Goal: Find specific page/section: Find specific page/section

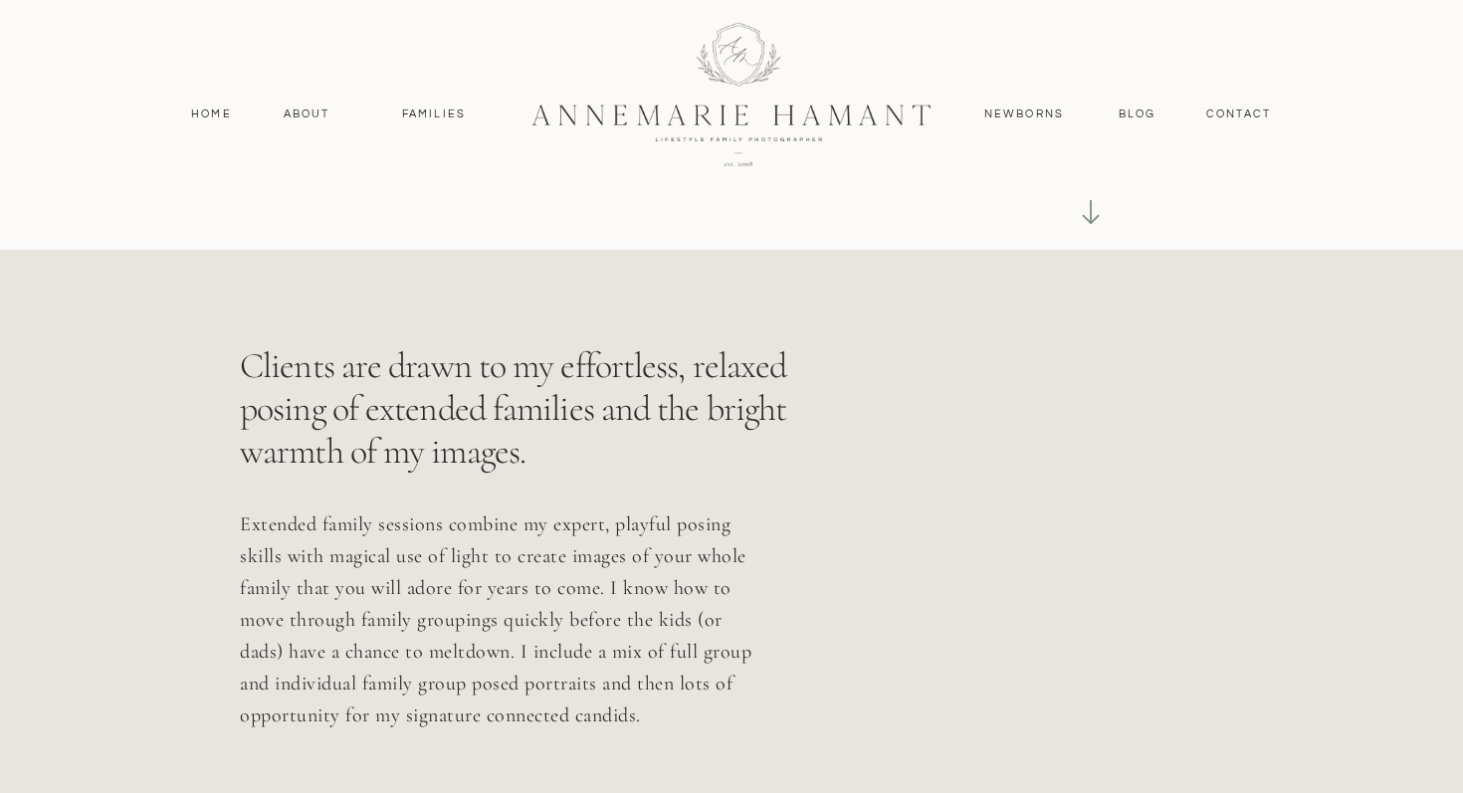
scroll to position [754, 0]
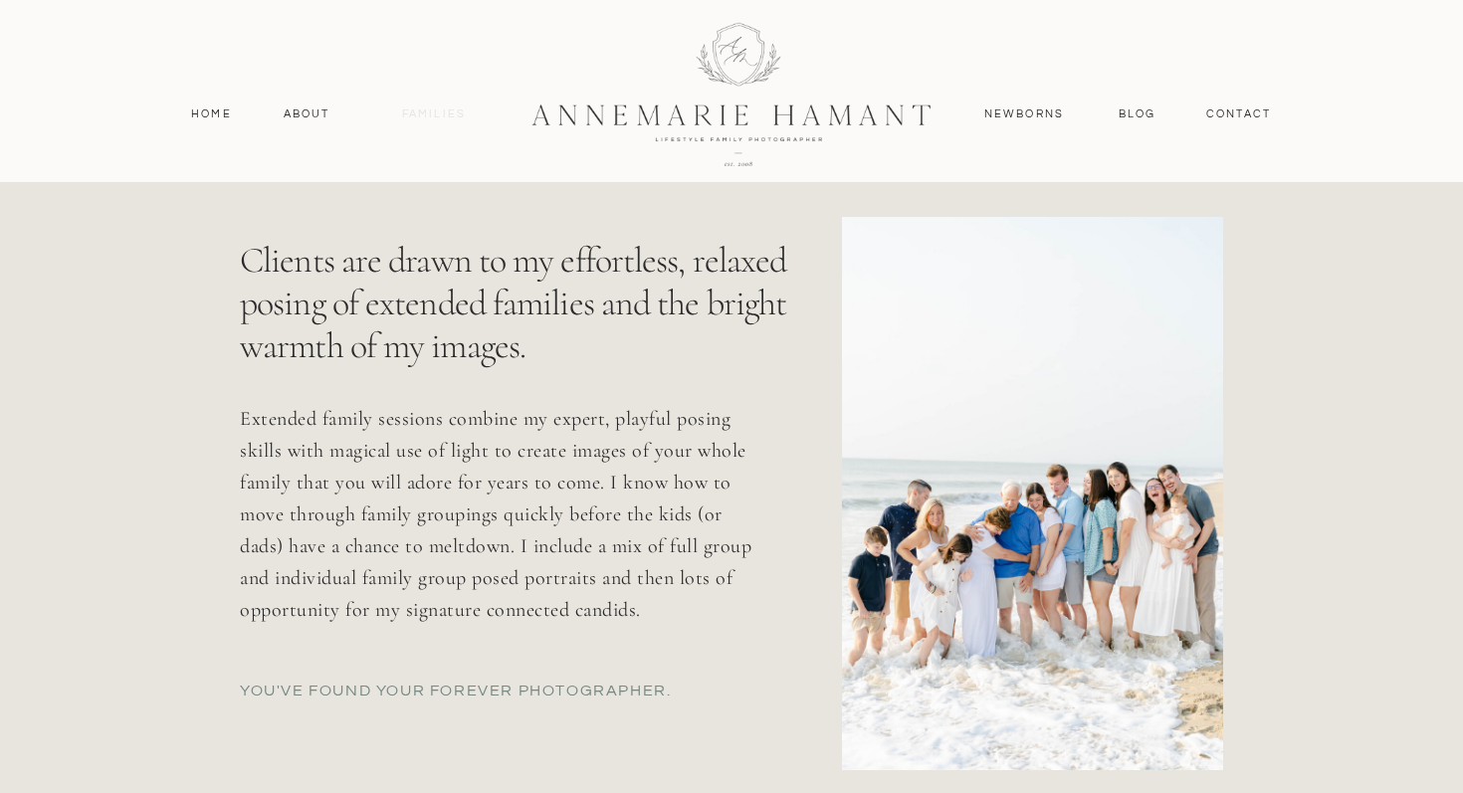
click at [437, 112] on nav "Families" at bounding box center [434, 114] width 90 height 18
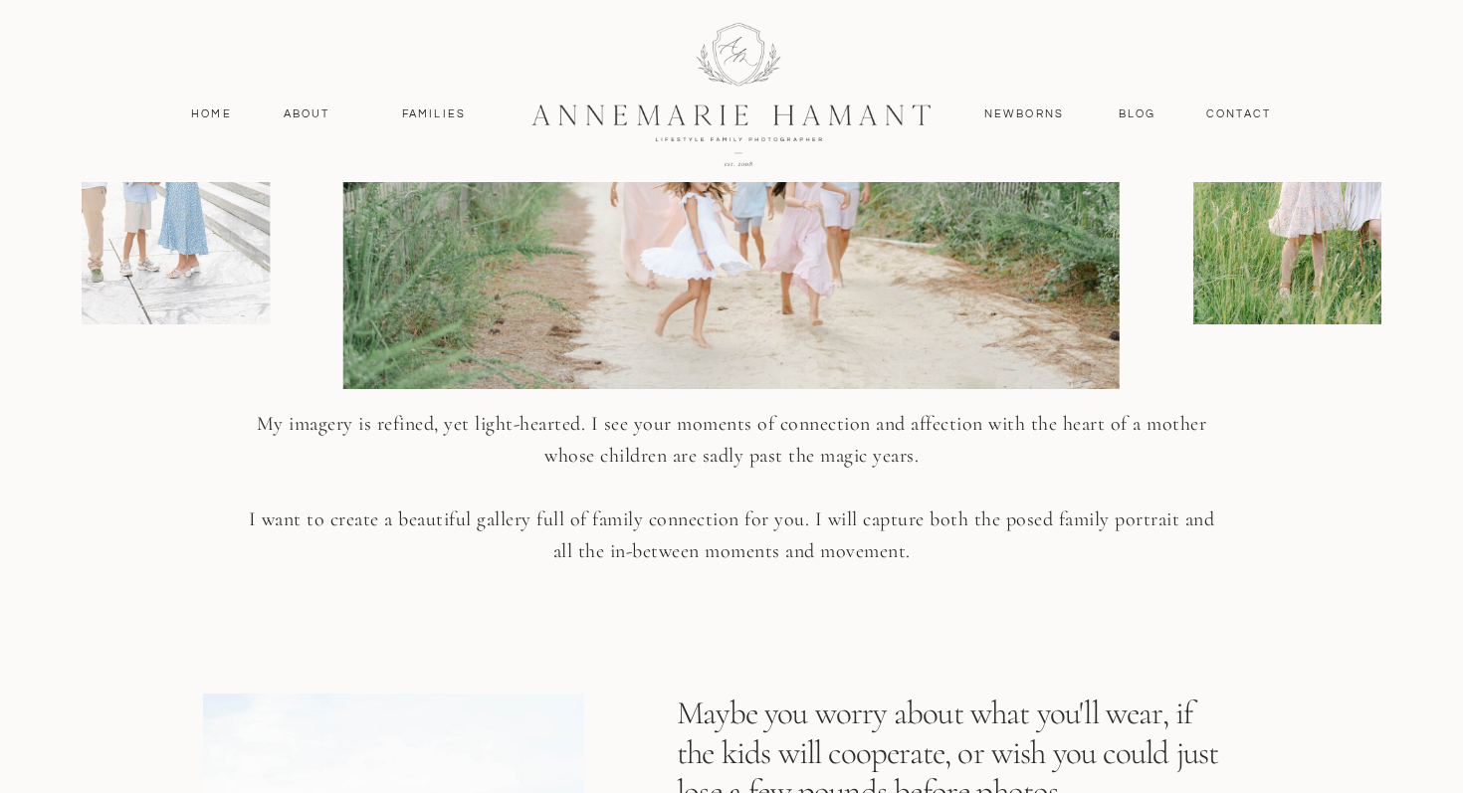
scroll to position [2715, 0]
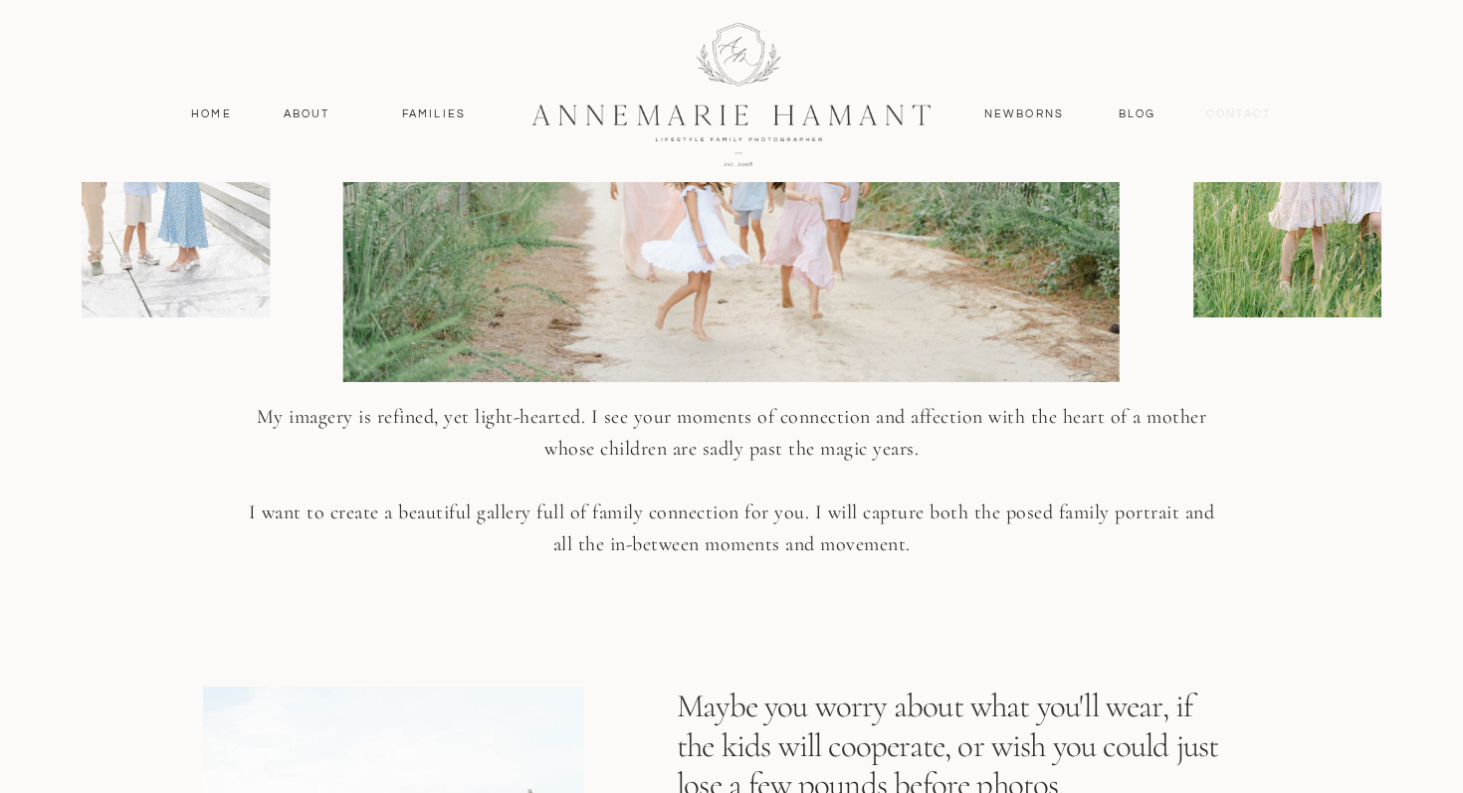
click at [1258, 111] on nav "contact" at bounding box center [1238, 114] width 87 height 18
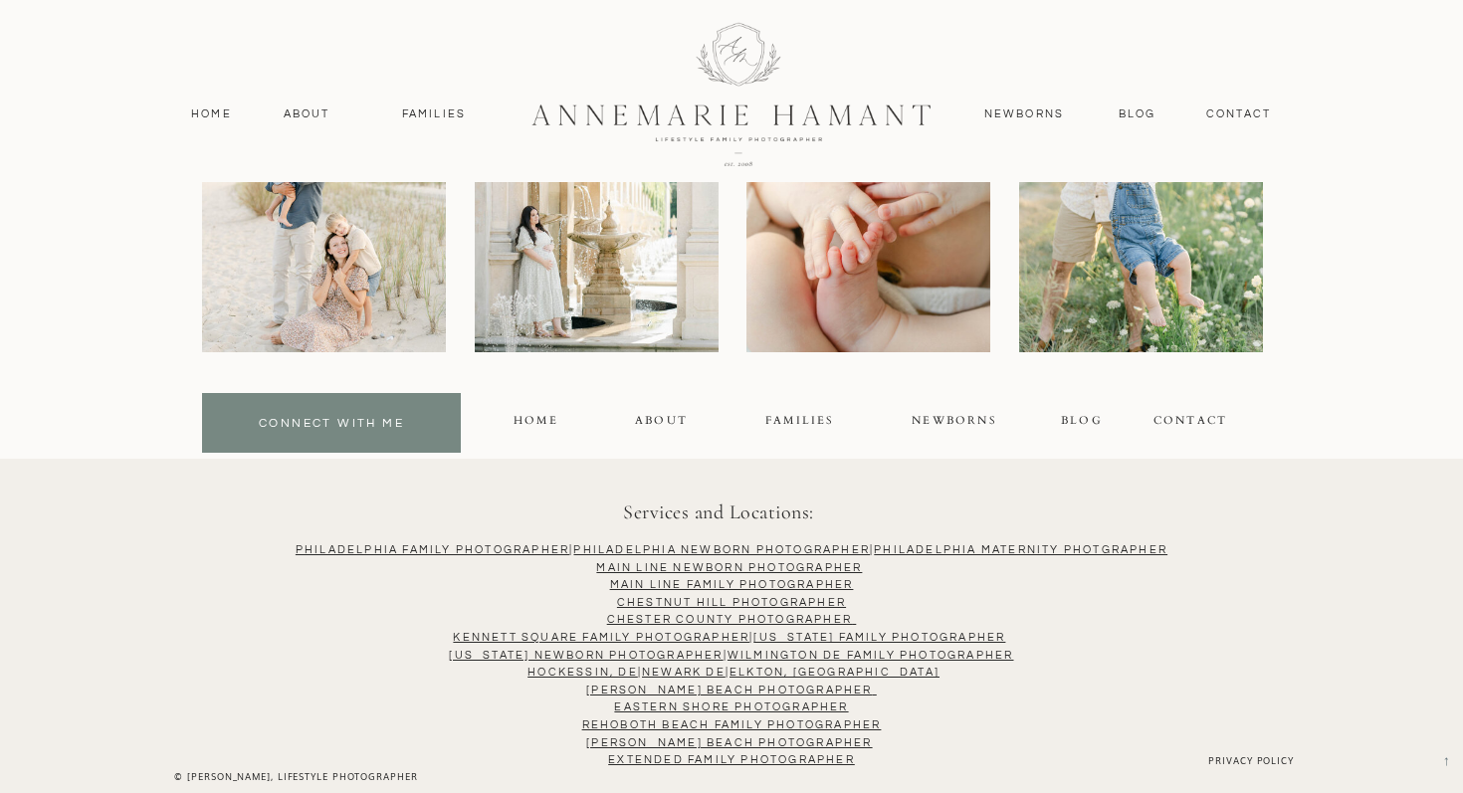
scroll to position [1657, 0]
